Goal: Information Seeking & Learning: Learn about a topic

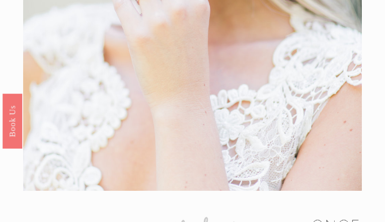
scroll to position [1097, 0]
